Goal: Communication & Community: Share content

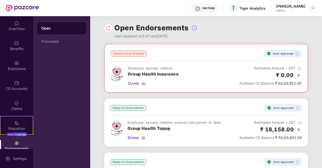
scroll to position [38, 0]
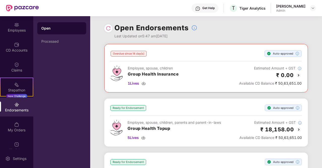
click at [30, 6] on img at bounding box center [22, 8] width 33 height 7
click at [12, 7] on img at bounding box center [22, 8] width 33 height 7
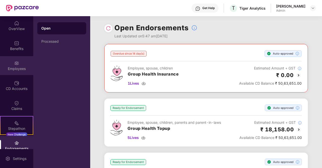
click at [16, 71] on div "Employees" at bounding box center [16, 65] width 33 height 19
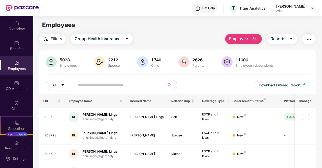
click at [103, 83] on input "text" at bounding box center [117, 85] width 81 height 8
paste input "**********"
type input "**********"
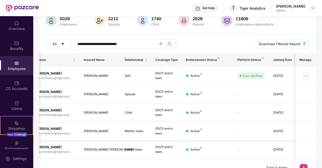
scroll to position [0, 50]
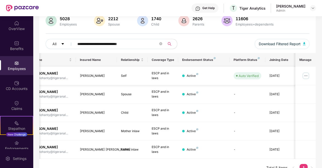
click at [304, 75] on img at bounding box center [306, 76] width 8 height 8
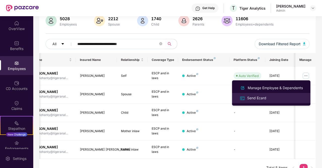
click at [263, 99] on div "Send Ecard" at bounding box center [256, 98] width 21 height 6
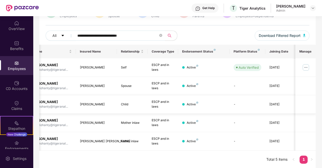
scroll to position [0, 0]
